Goal: Complete application form: Complete application form

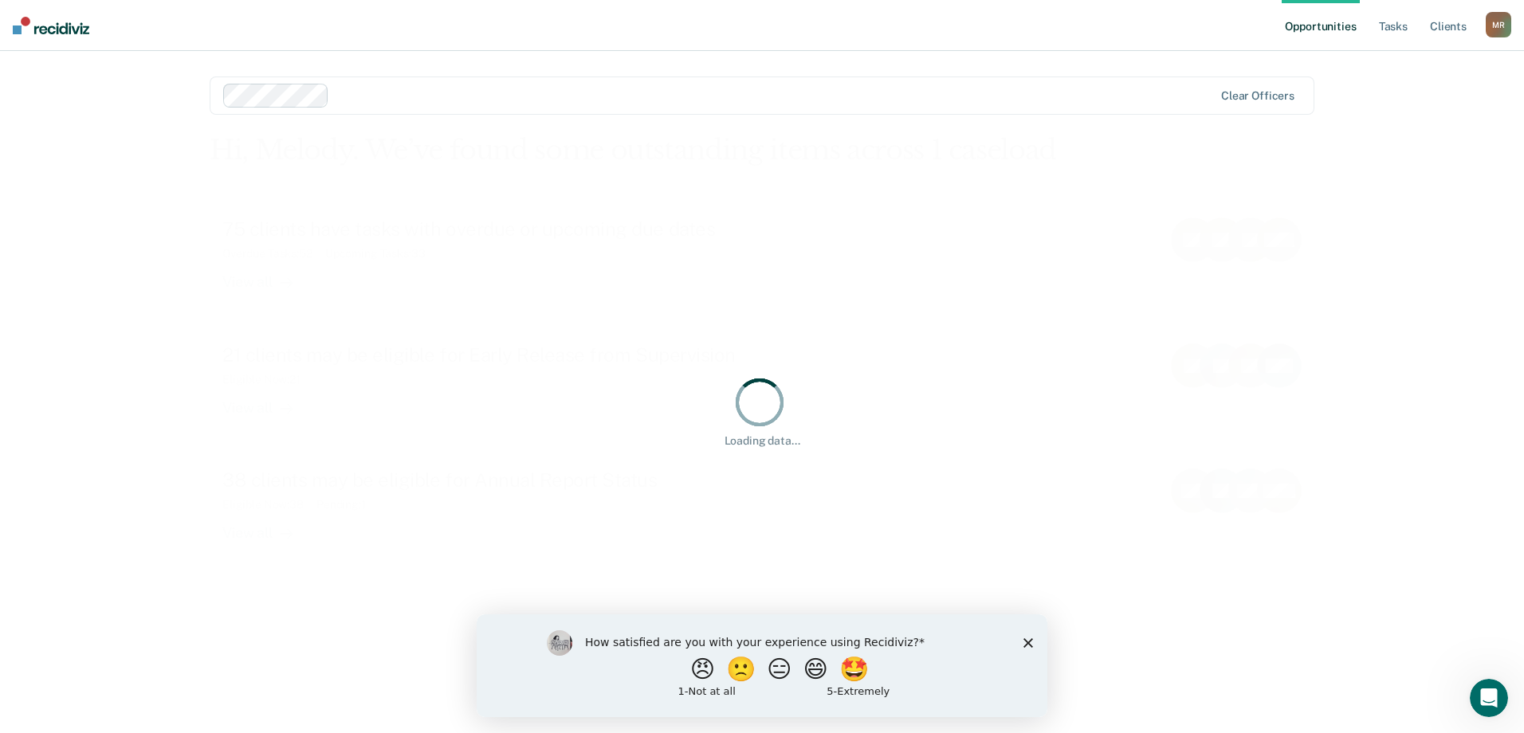
click at [1028, 643] on polygon "Close survey" at bounding box center [1029, 643] width 10 height 10
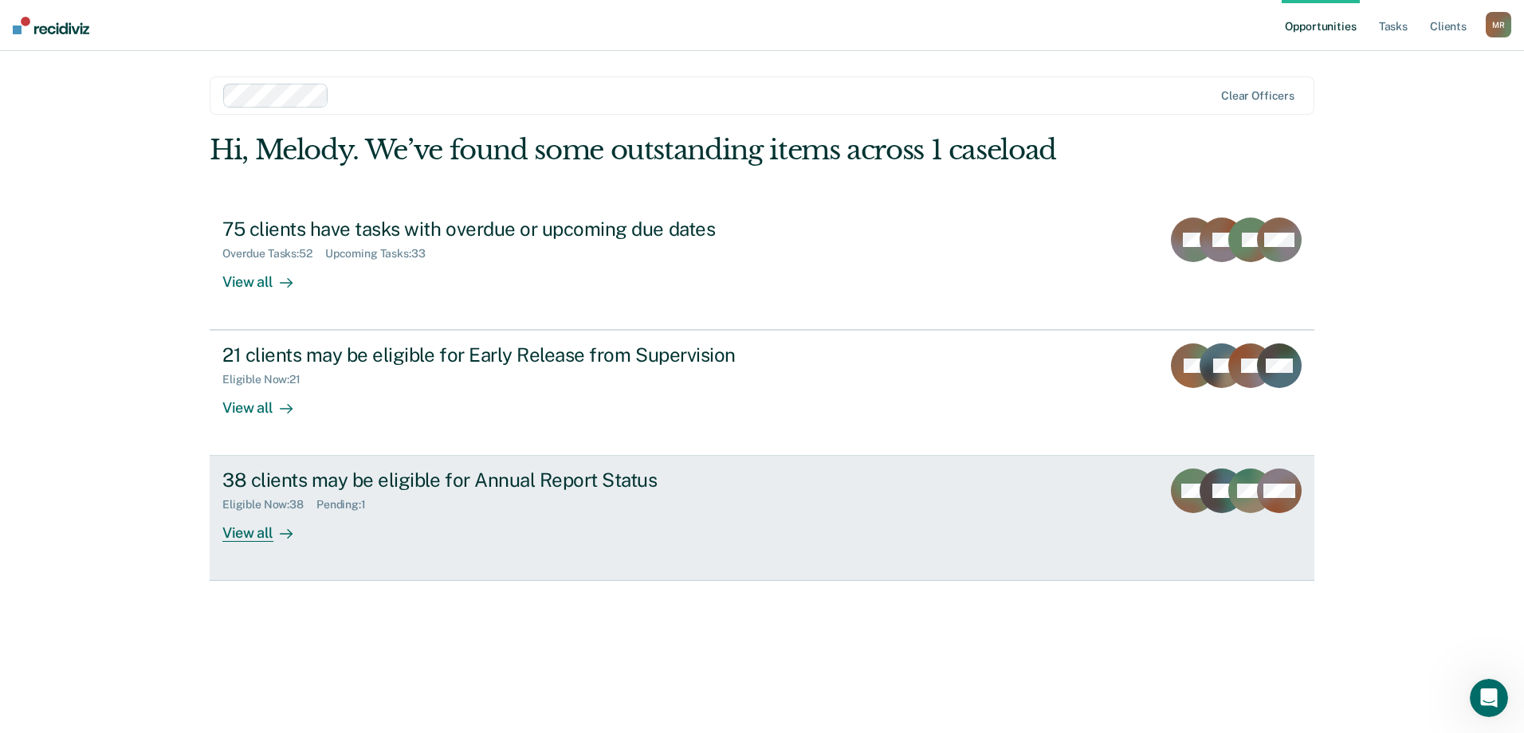
click at [626, 531] on div "38 clients may be eligible for Annual Report Status Eligible Now : 38 Pending :…" at bounding box center [521, 505] width 598 height 73
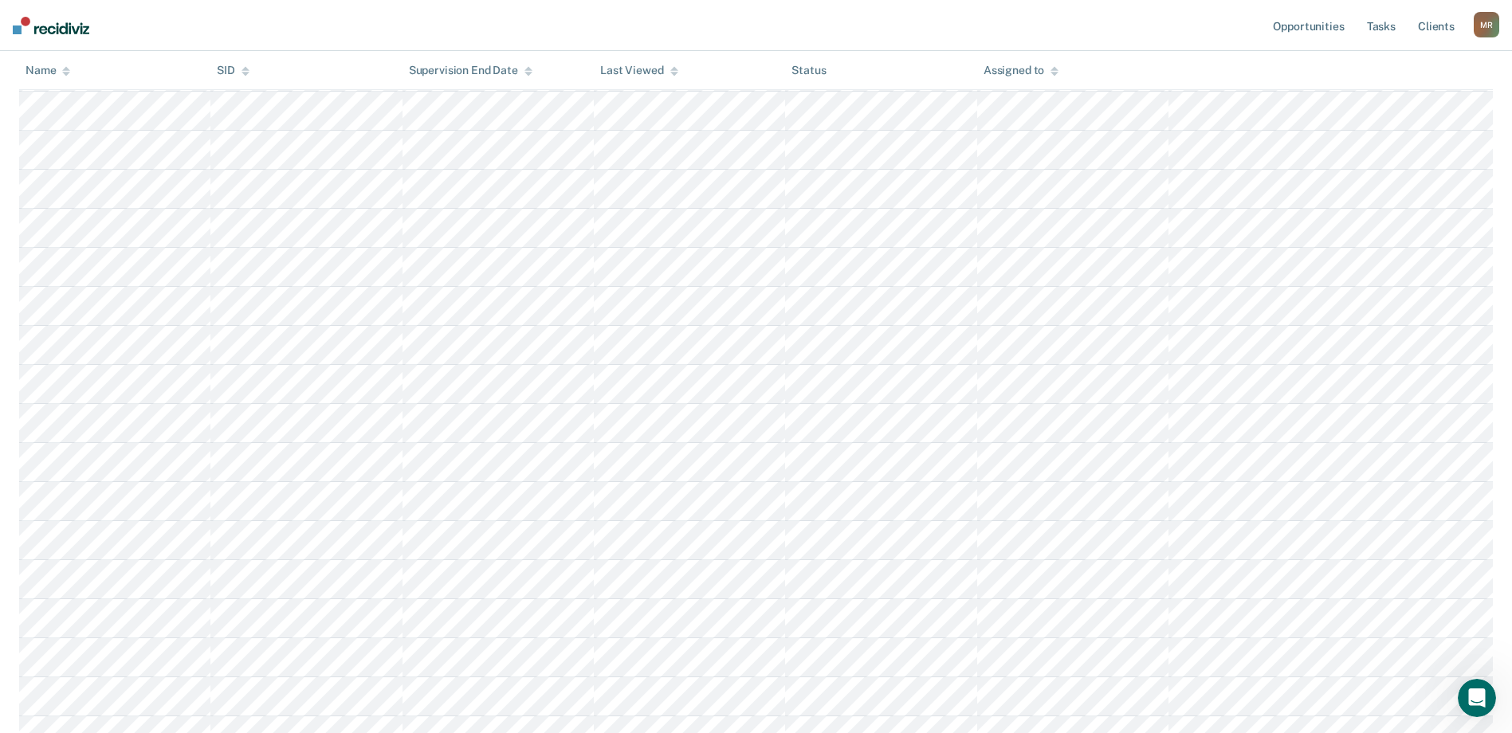
scroll to position [375, 0]
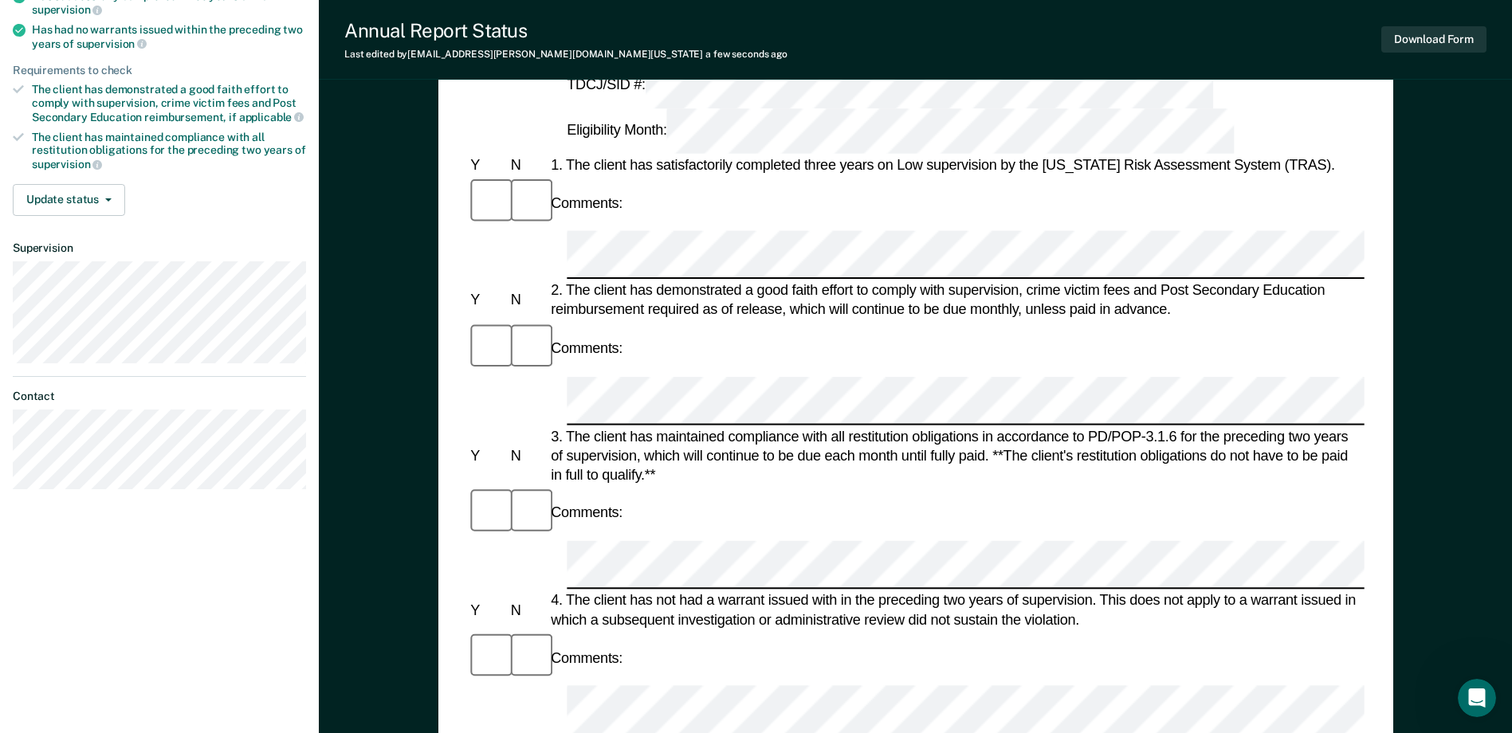
scroll to position [239, 0]
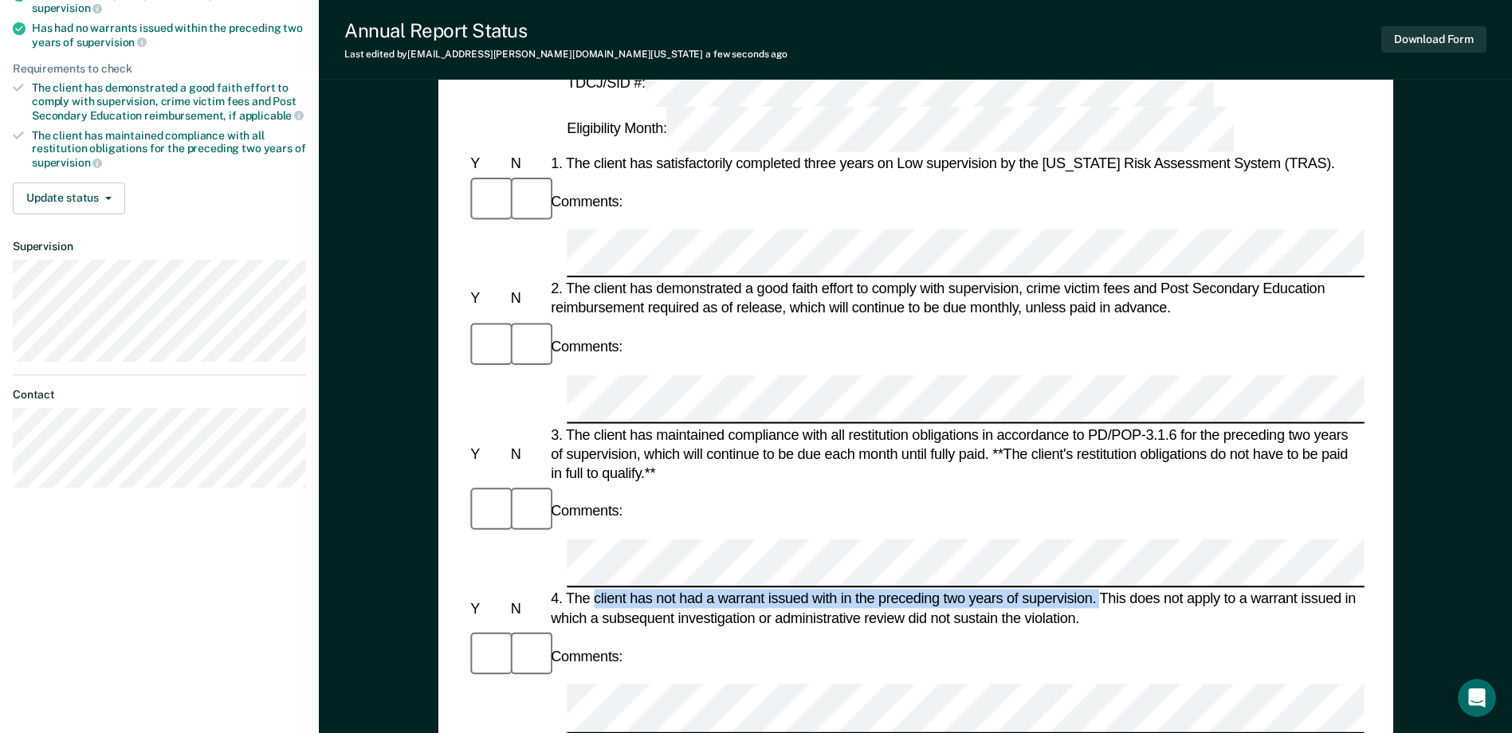
drag, startPoint x: 1098, startPoint y: 344, endPoint x: 596, endPoint y: 346, distance: 502.2
click at [596, 590] on div "4. The client has not had a warrant issued with in the preceding two years of s…" at bounding box center [956, 609] width 817 height 38
drag, startPoint x: 596, startPoint y: 346, endPoint x: 609, endPoint y: 346, distance: 12.8
copy div "client has not had a warrant issued with in the preceding two years of supervis…"
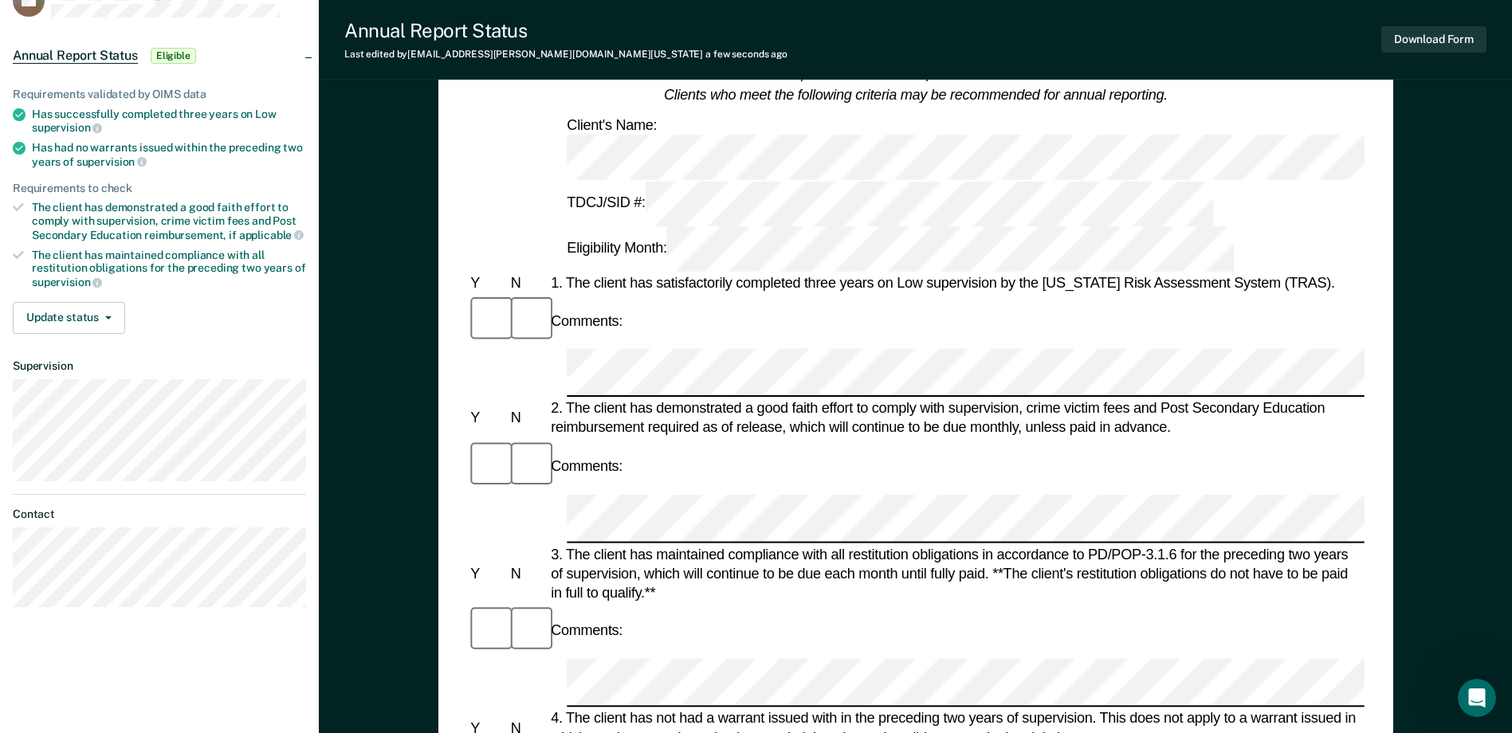
scroll to position [80, 0]
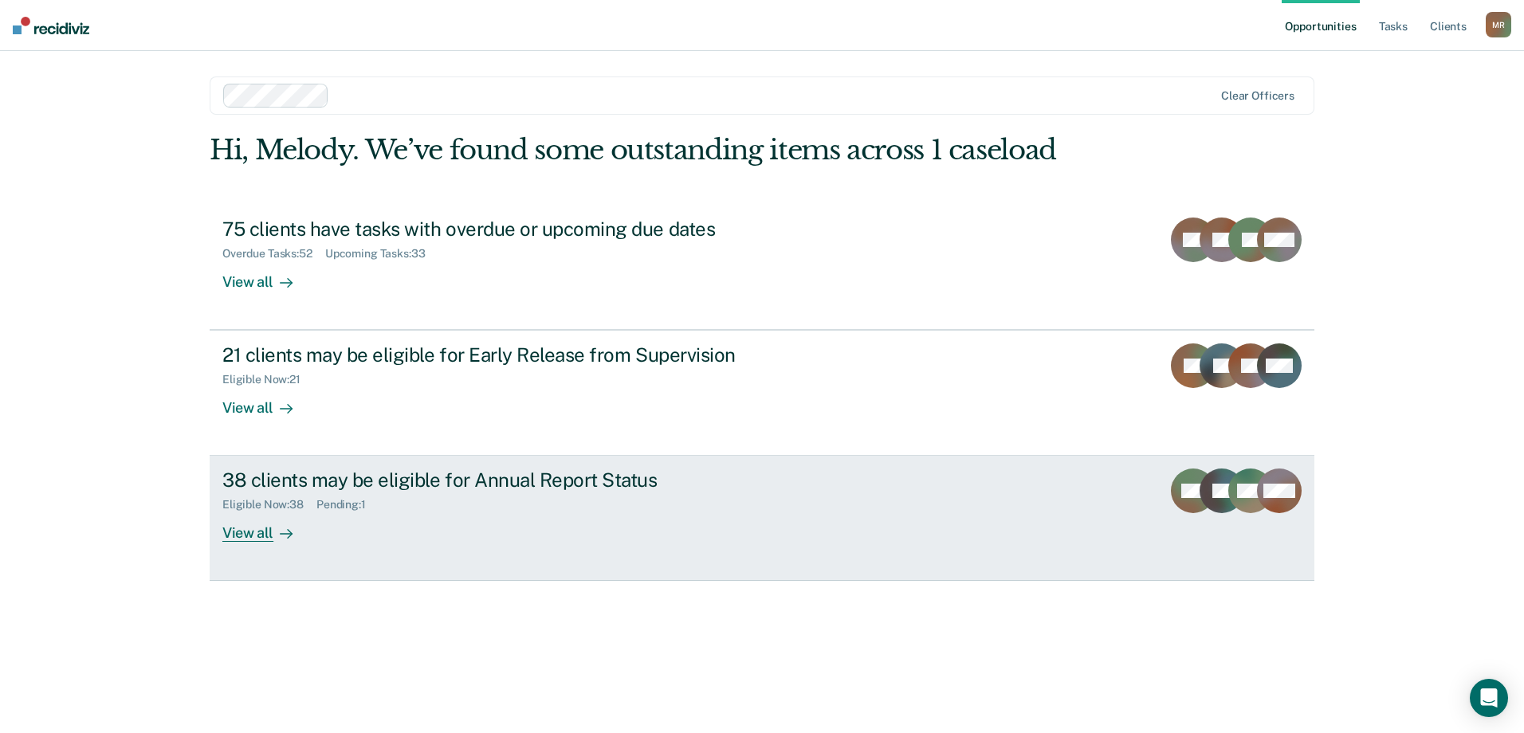
click at [304, 544] on link "38 clients may be eligible for Annual Report Status Eligible Now : 38 Pending :…" at bounding box center [762, 518] width 1105 height 125
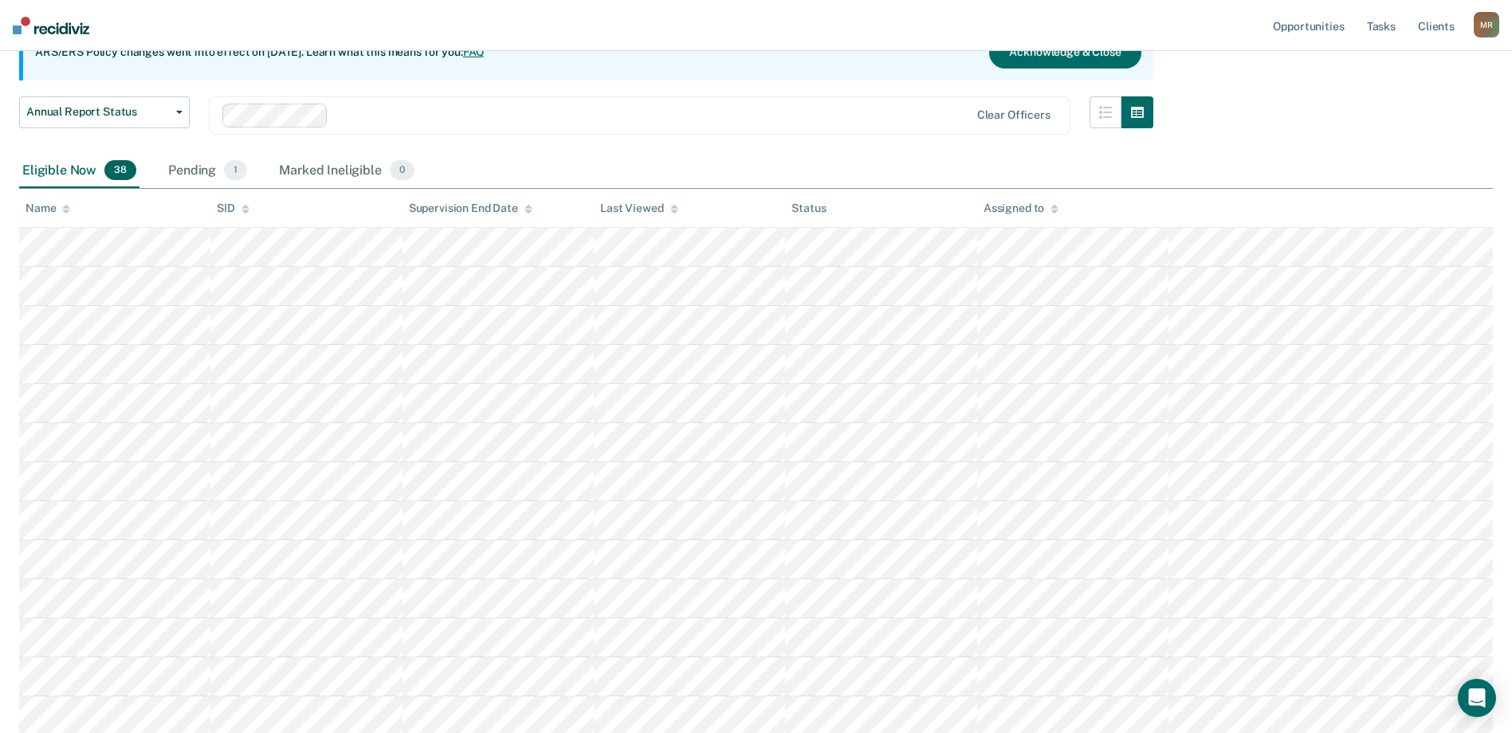
scroll to position [159, 0]
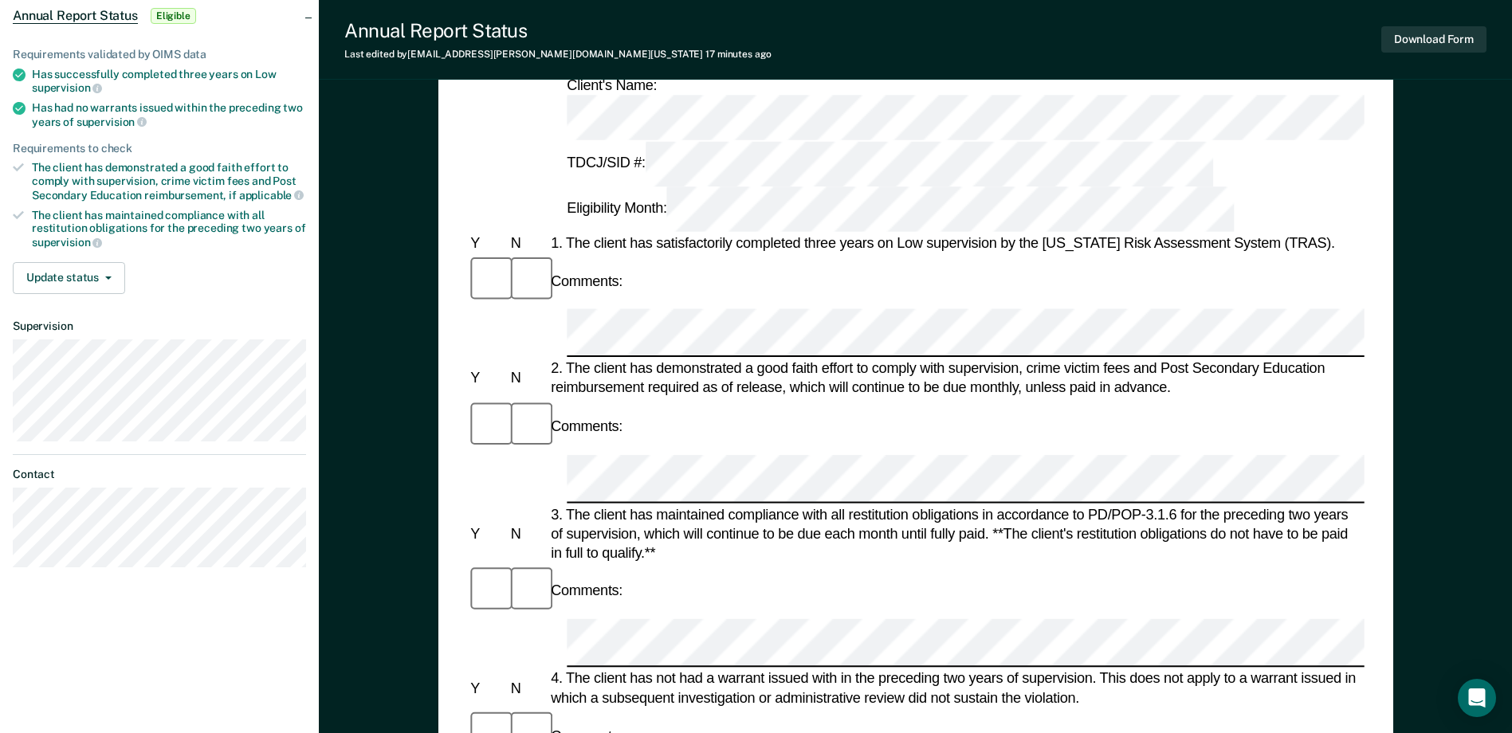
scroll to position [80, 0]
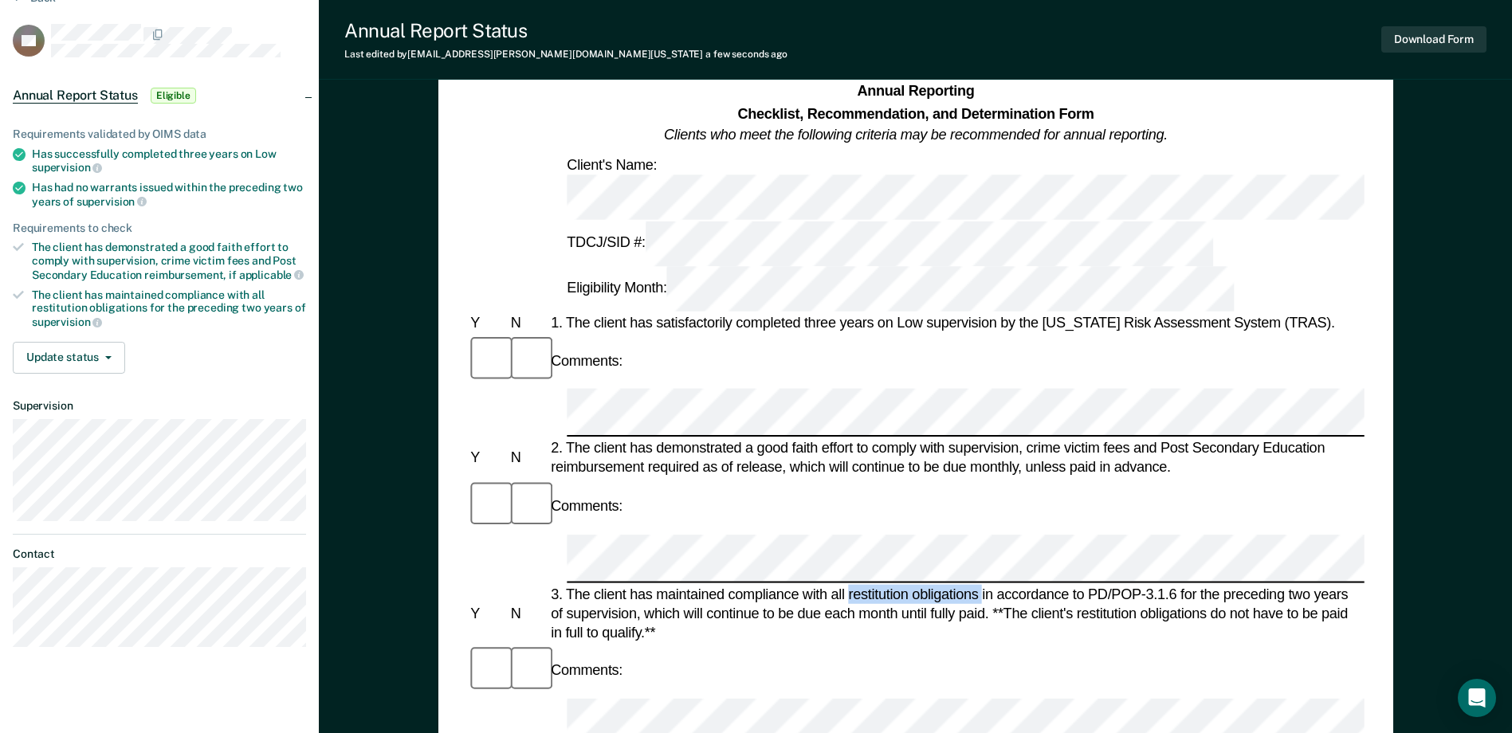
drag, startPoint x: 981, startPoint y: 387, endPoint x: 851, endPoint y: 383, distance: 130.0
click at [851, 584] on div "3. The client has maintained compliance with all restitution obligations in acc…" at bounding box center [956, 613] width 817 height 58
drag, startPoint x: 851, startPoint y: 383, endPoint x: 894, endPoint y: 392, distance: 44.7
copy div "restitution obligations"
drag, startPoint x: 908, startPoint y: 411, endPoint x: 876, endPoint y: 387, distance: 39.4
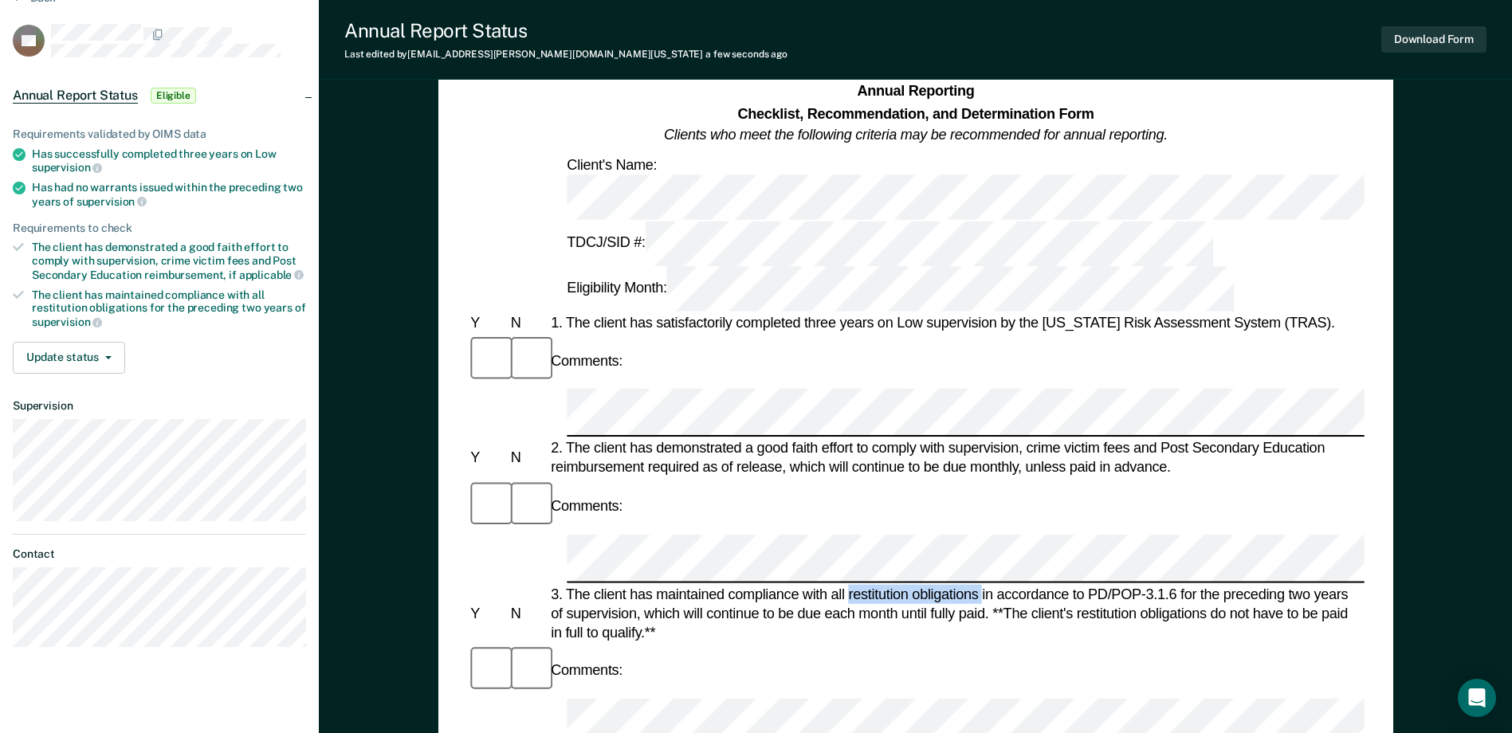
copy div "restitution obligations"
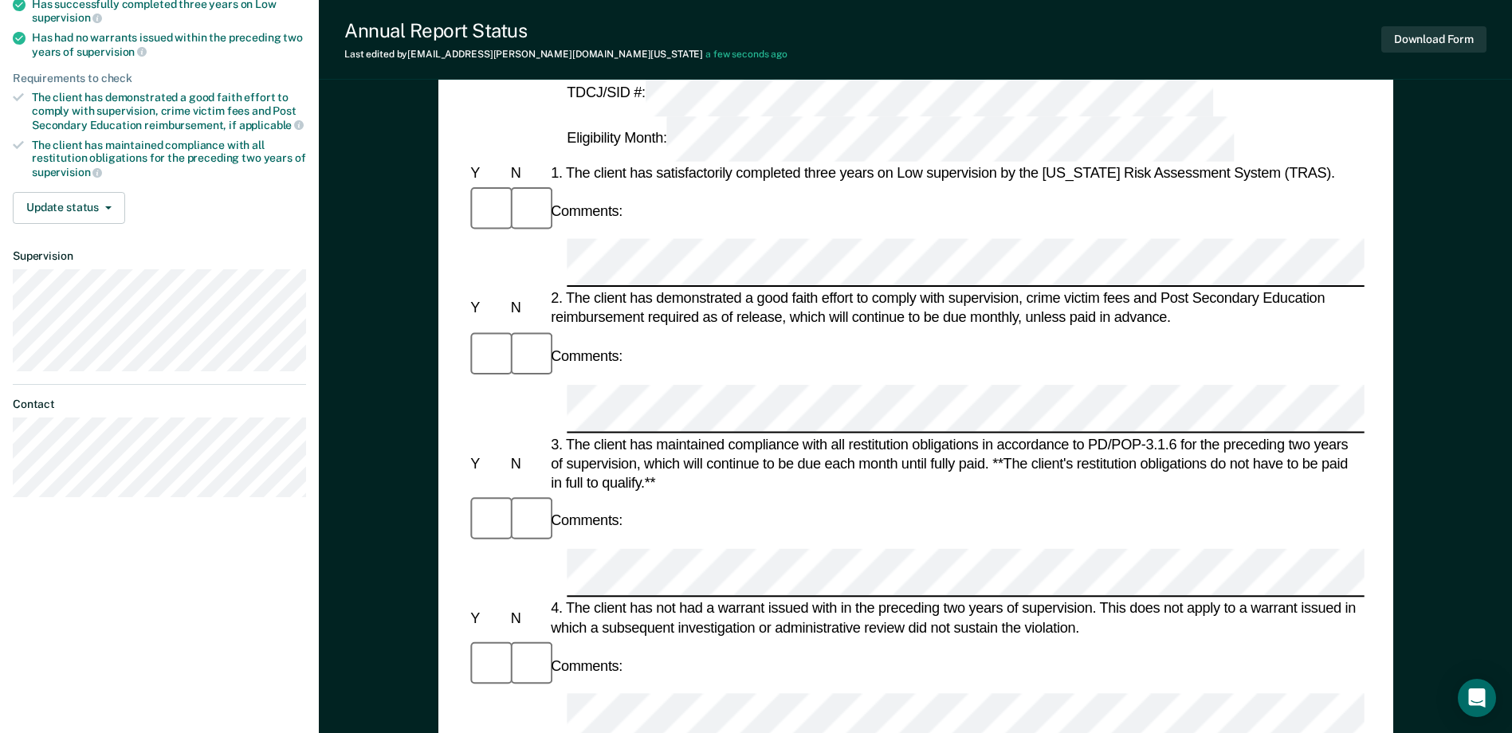
scroll to position [0, 0]
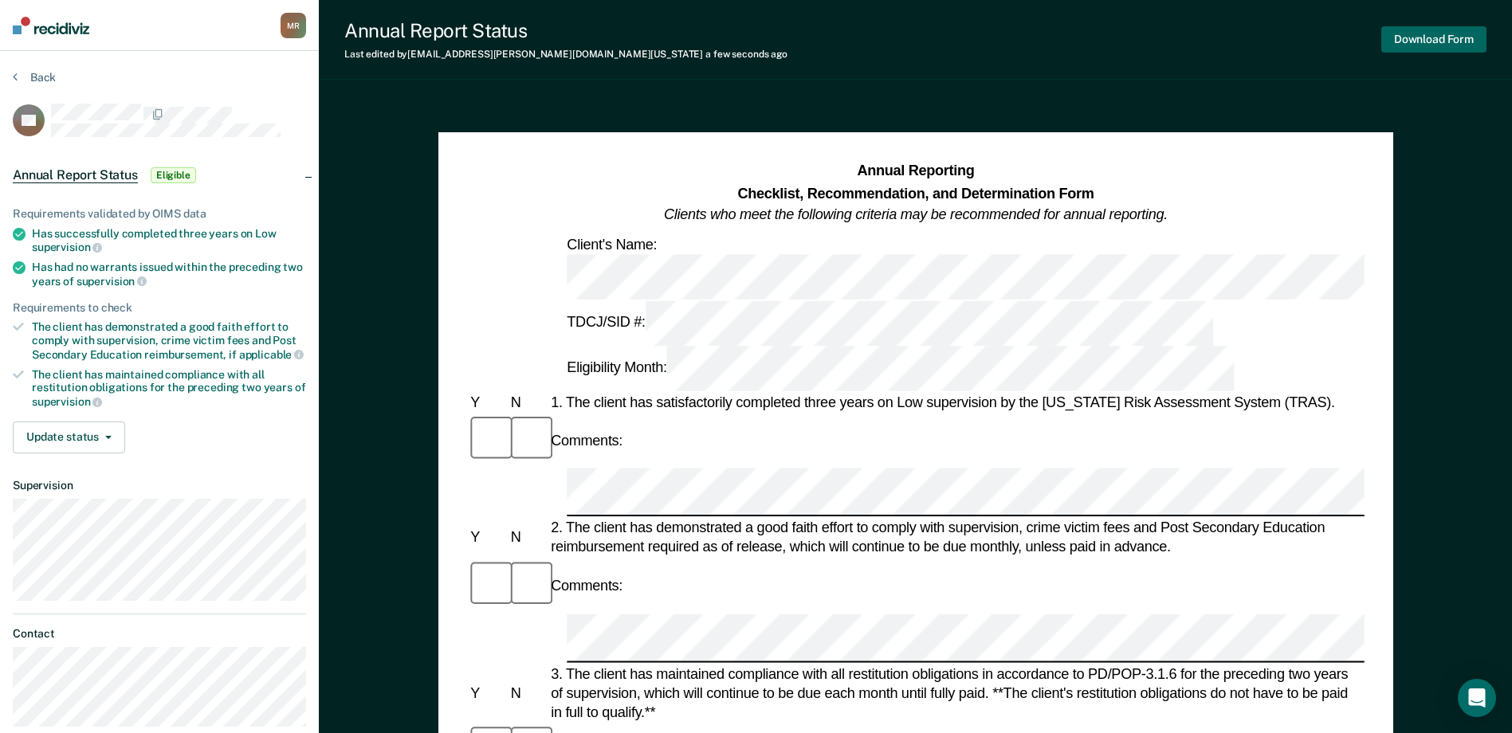
click at [1424, 36] on button "Download Form" at bounding box center [1433, 39] width 105 height 26
